Goal: Task Accomplishment & Management: Manage account settings

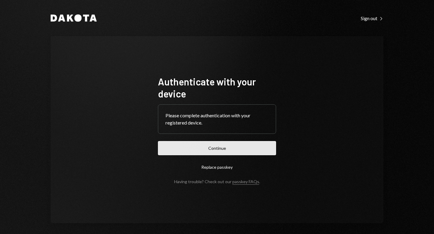
click at [230, 150] on button "Continue" at bounding box center [217, 148] width 118 height 14
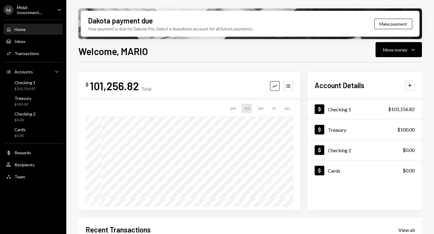
click at [44, 12] on div "Molat Investment..." at bounding box center [35, 10] width 36 height 10
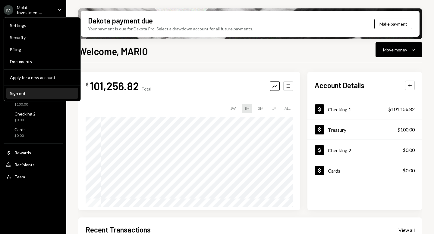
click at [44, 93] on div "Sign out" at bounding box center [42, 93] width 64 height 5
